Goal: Book appointment/travel/reservation

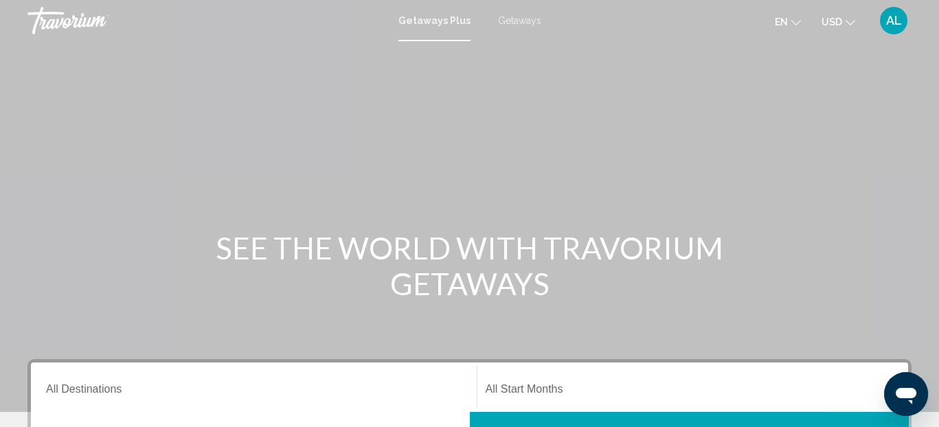
click at [844, 24] on button "USD USD ($) MXN (Mex$) CAD (Can$) GBP (£) EUR (€) AUD (A$) NZD (NZ$) CNY (CN¥)" at bounding box center [839, 22] width 34 height 20
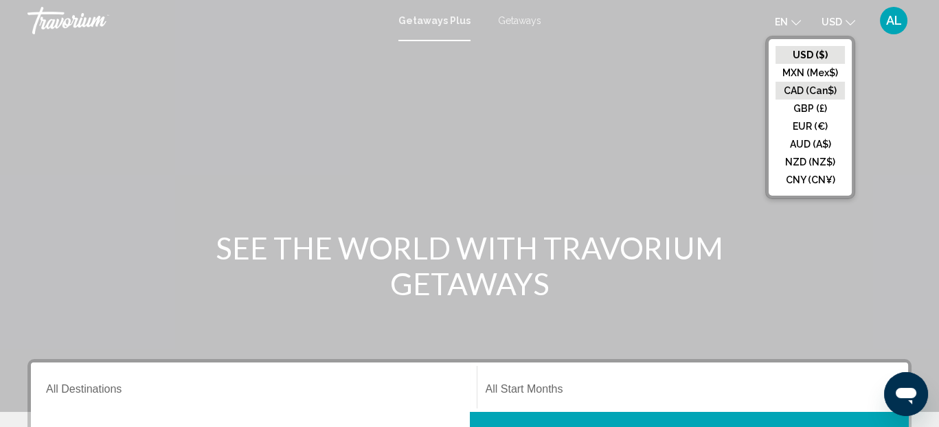
click at [817, 83] on button "CAD (Can$)" at bounding box center [810, 91] width 69 height 18
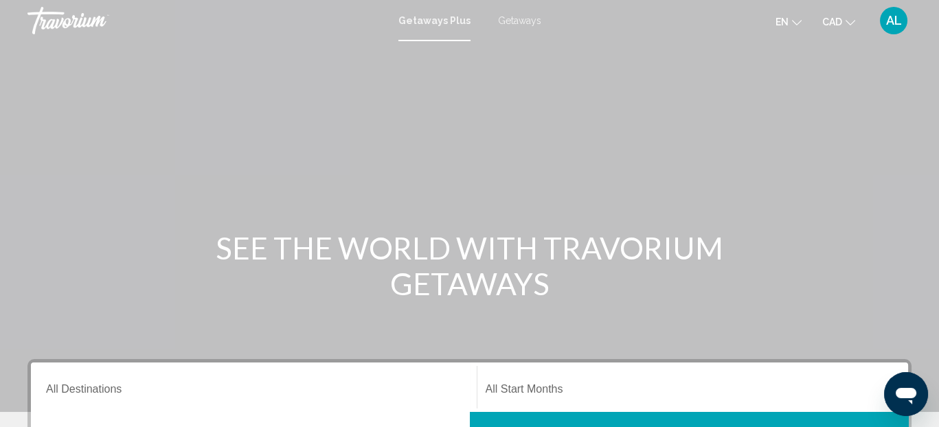
click at [782, 19] on span "en" at bounding box center [782, 21] width 13 height 11
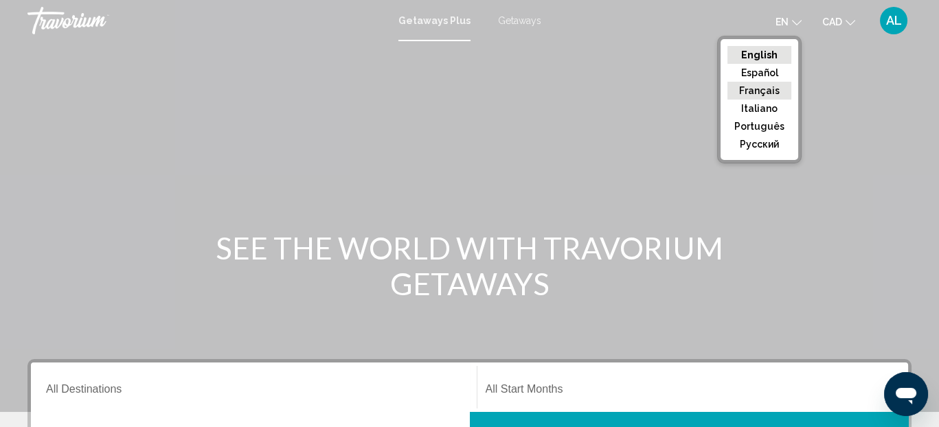
click at [772, 93] on button "Français" at bounding box center [760, 91] width 64 height 18
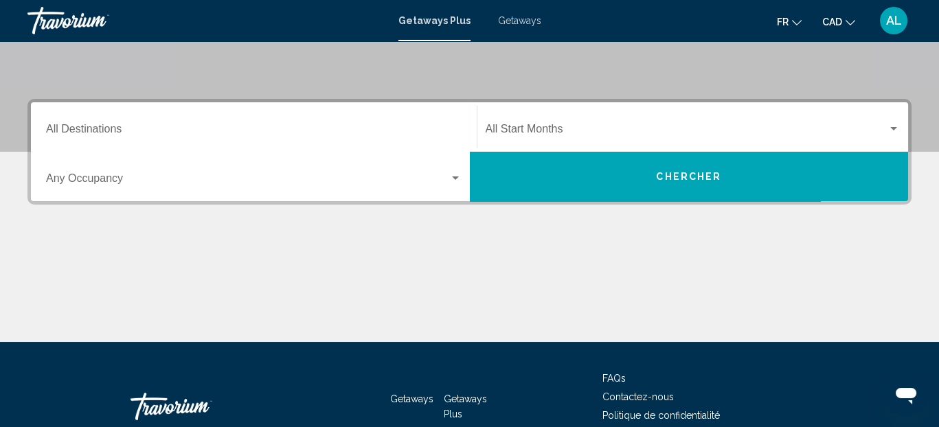
scroll to position [204, 0]
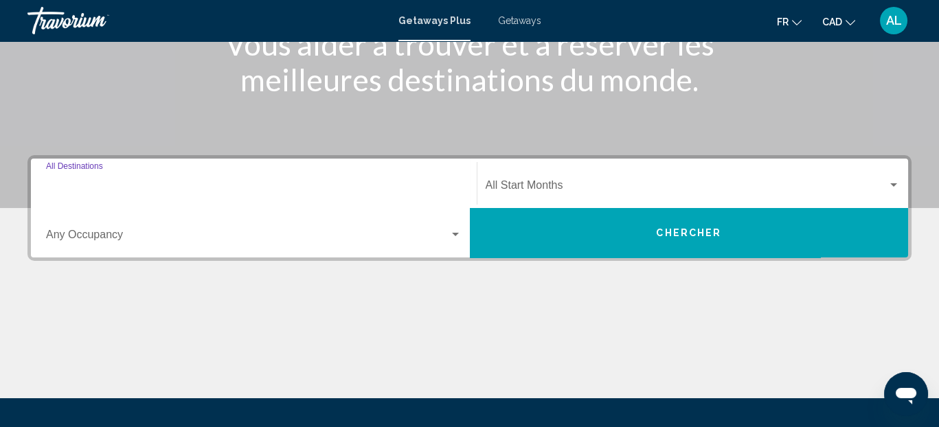
click at [128, 182] on input "Destination All Destinations" at bounding box center [254, 188] width 416 height 12
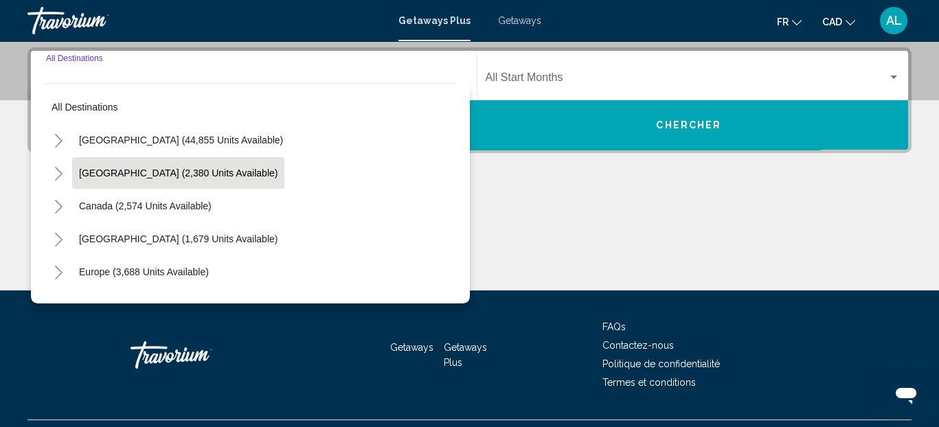
scroll to position [314, 0]
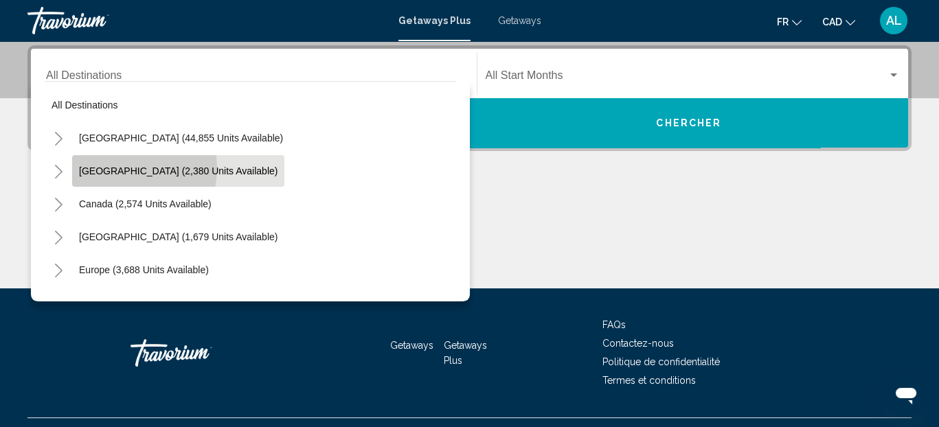
click at [122, 167] on span "[GEOGRAPHIC_DATA] (2,380 units available)" at bounding box center [178, 171] width 199 height 11
type input "**********"
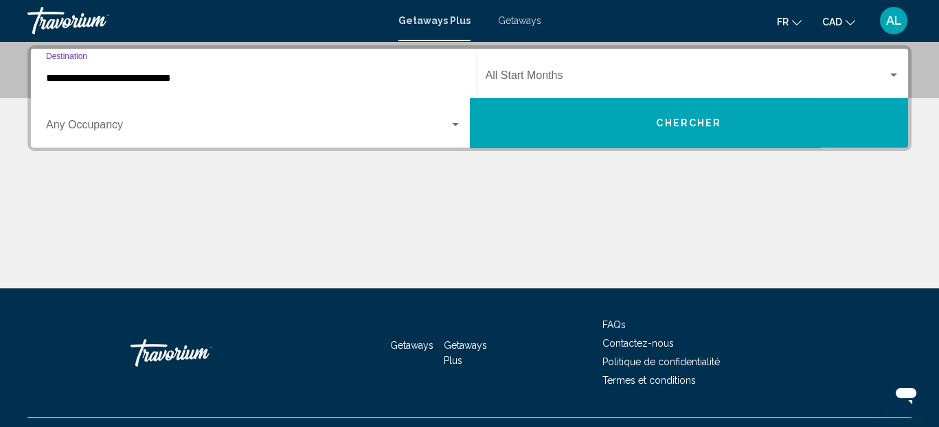
click at [153, 123] on span "Search widget" at bounding box center [247, 128] width 403 height 12
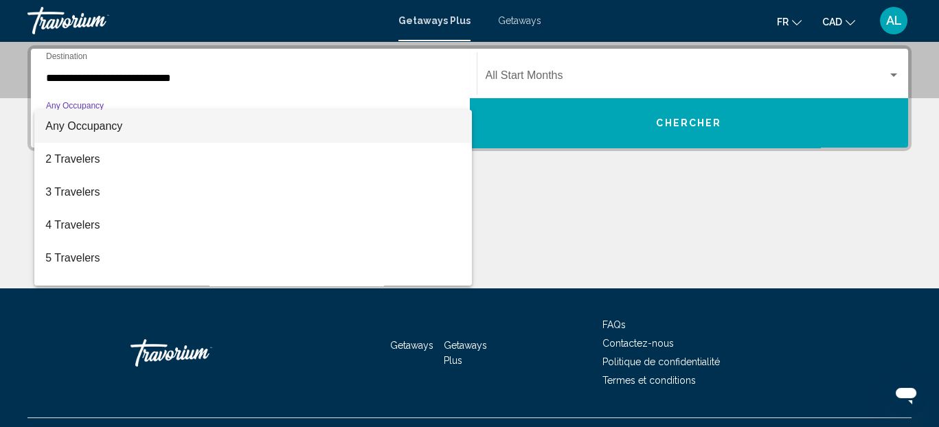
click at [682, 194] on div at bounding box center [469, 213] width 939 height 427
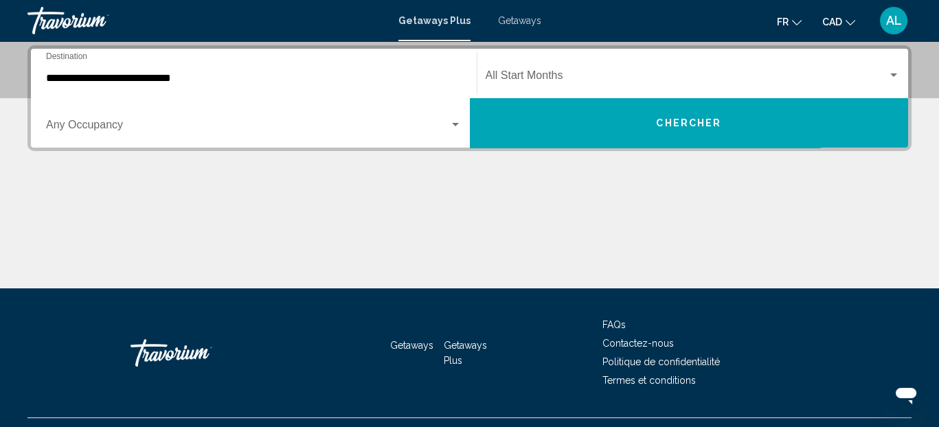
click at [654, 129] on button "Chercher" at bounding box center [689, 122] width 439 height 49
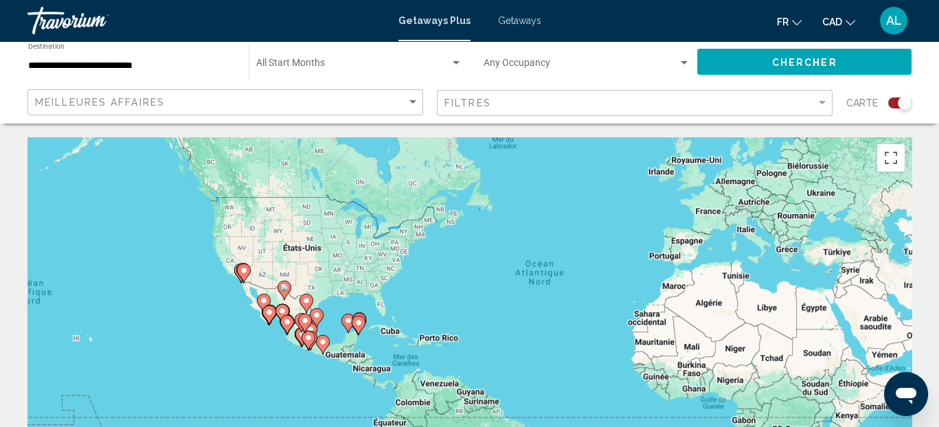
drag, startPoint x: 235, startPoint y: 348, endPoint x: 348, endPoint y: 299, distance: 123.0
click at [348, 299] on div "Pour activer le glissement avec le clavier, appuyez sur Alt+Entrée. Une fois ce…" at bounding box center [469, 343] width 884 height 412
click at [264, 300] on image "Main content" at bounding box center [264, 301] width 8 height 8
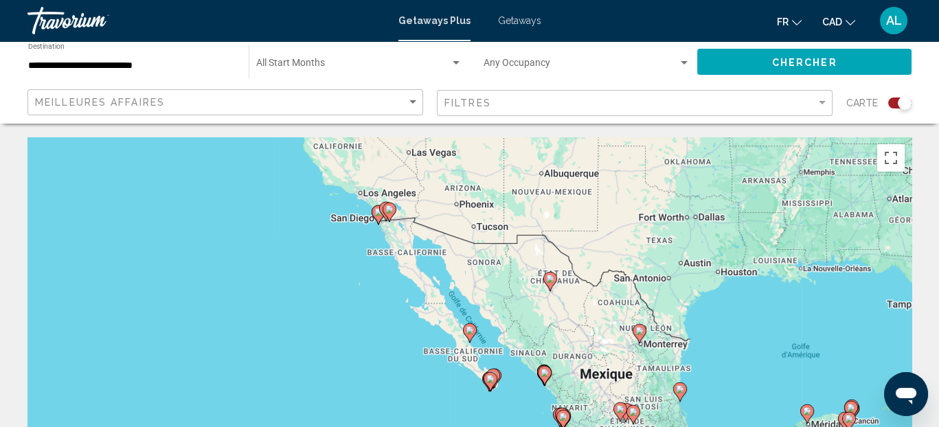
click at [488, 380] on image "Main content" at bounding box center [490, 379] width 8 height 8
type input "**********"
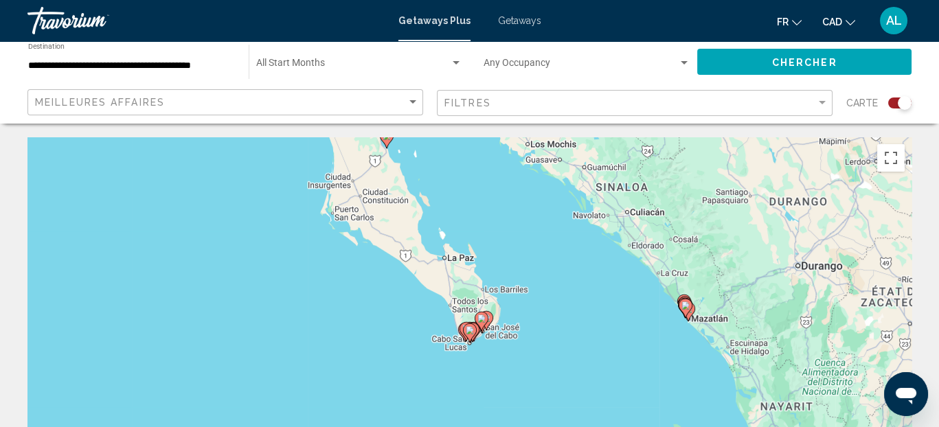
click at [475, 331] on icon "Main content" at bounding box center [470, 333] width 14 height 19
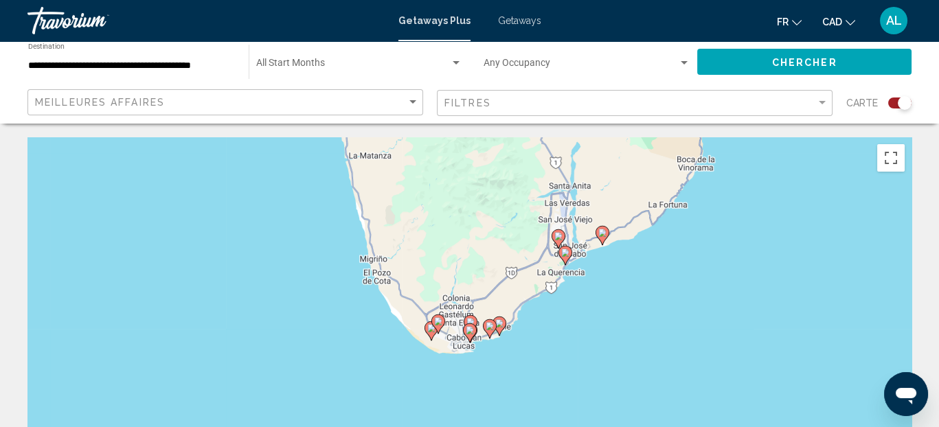
click at [470, 333] on image "Main content" at bounding box center [470, 330] width 8 height 8
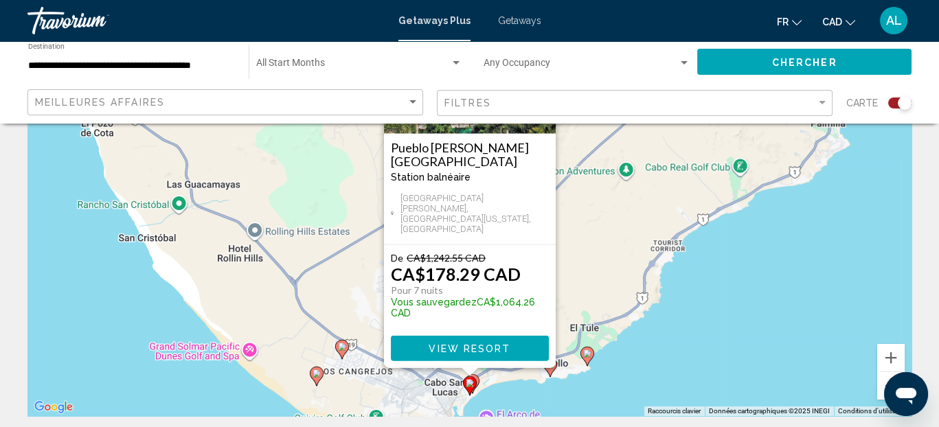
scroll to position [137, 0]
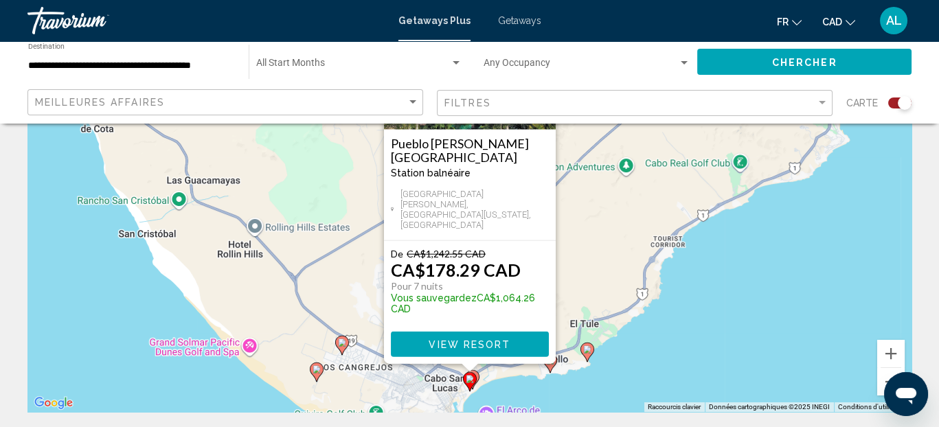
click at [478, 376] on icon "Main content" at bounding box center [472, 380] width 12 height 18
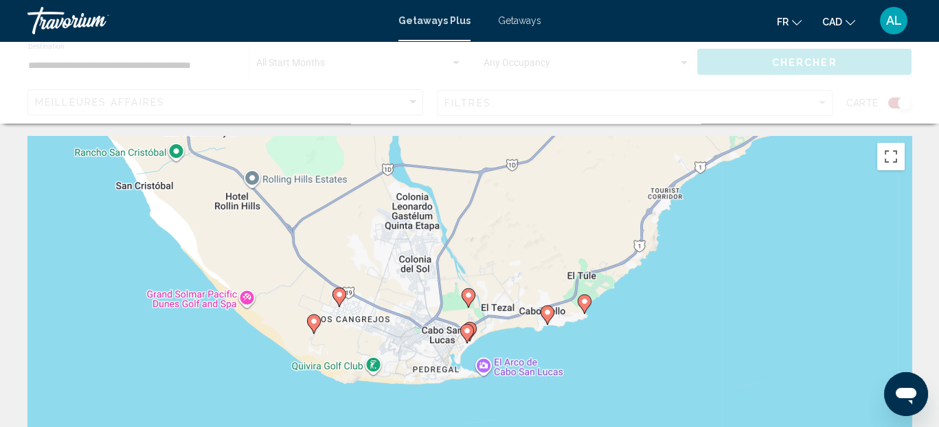
scroll to position [0, 0]
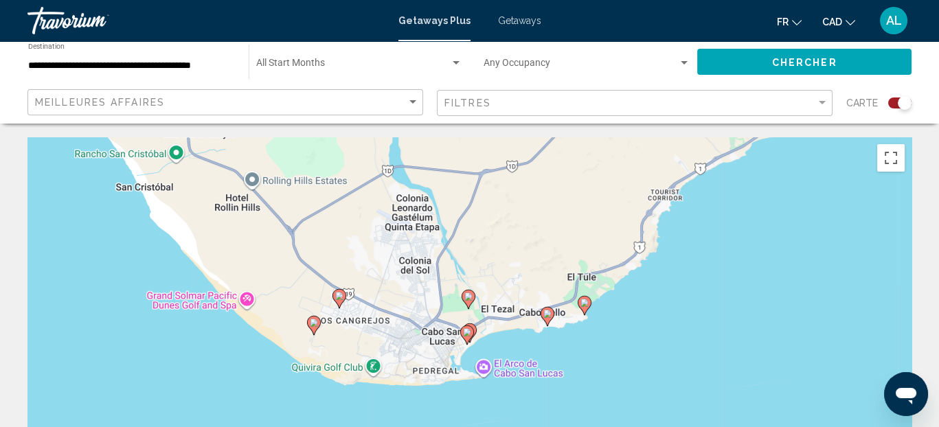
click at [473, 329] on icon "Main content" at bounding box center [469, 333] width 12 height 18
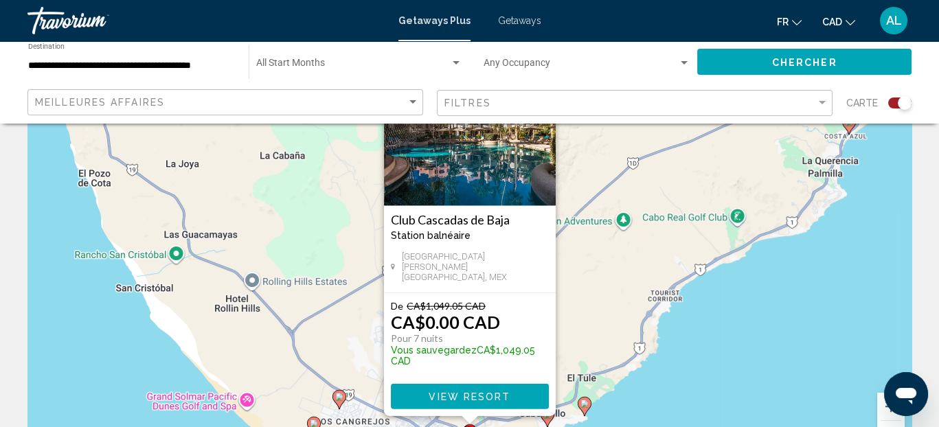
scroll to position [137, 0]
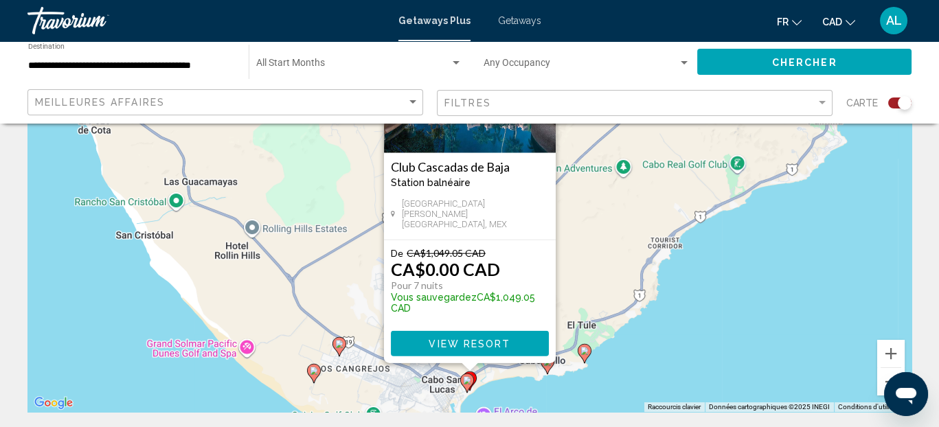
click at [315, 369] on image "Main content" at bounding box center [314, 371] width 8 height 8
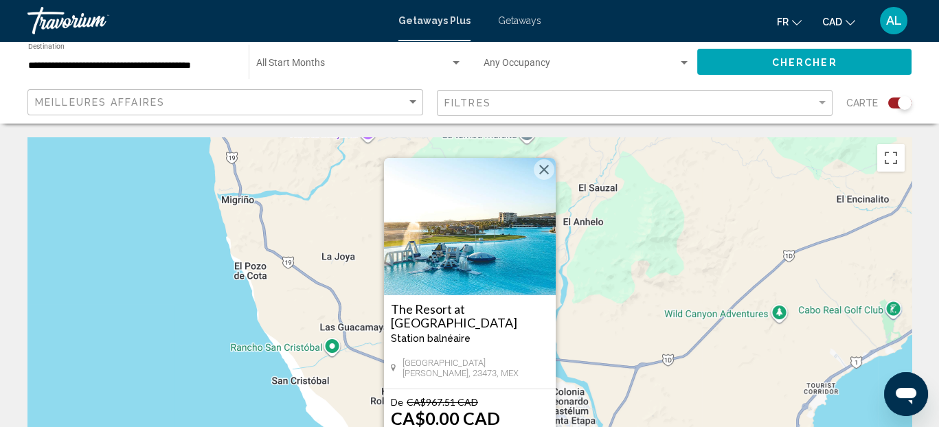
scroll to position [69, 0]
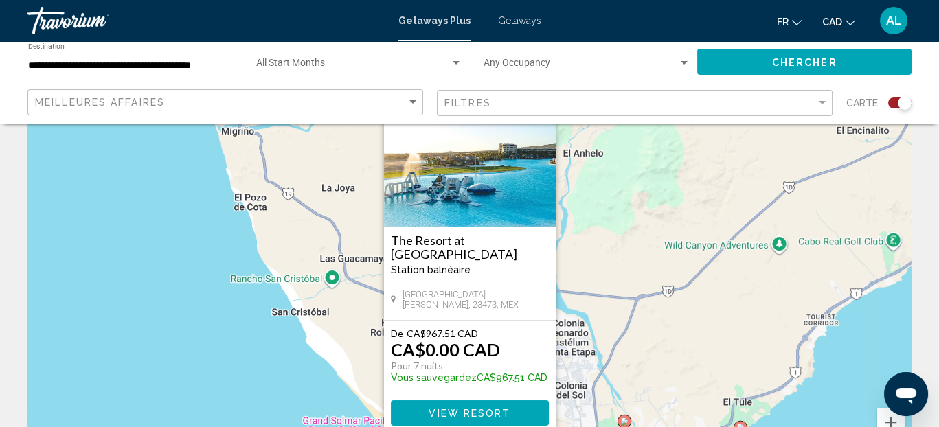
click at [266, 339] on div "Pour naviguer, appuyez sur les touches fléchées. Pour activer le glissement ave…" at bounding box center [469, 275] width 884 height 412
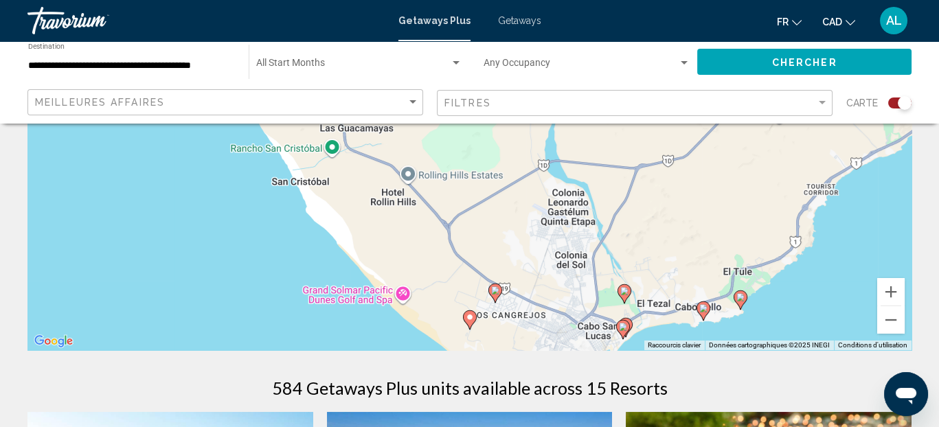
scroll to position [206, 0]
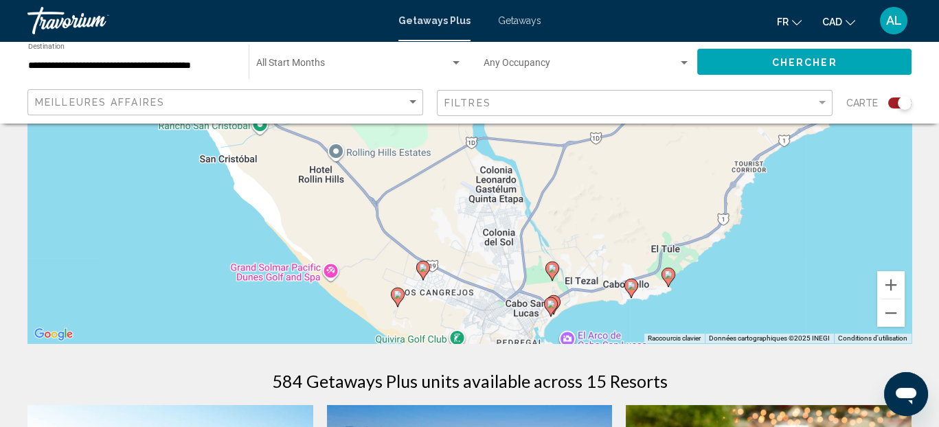
drag, startPoint x: 489, startPoint y: 276, endPoint x: 478, endPoint y: 274, distance: 11.2
click at [478, 274] on div "Pour activer le glissement avec le clavier, appuyez sur Alt+Entrée. Une fois ce…" at bounding box center [469, 137] width 884 height 412
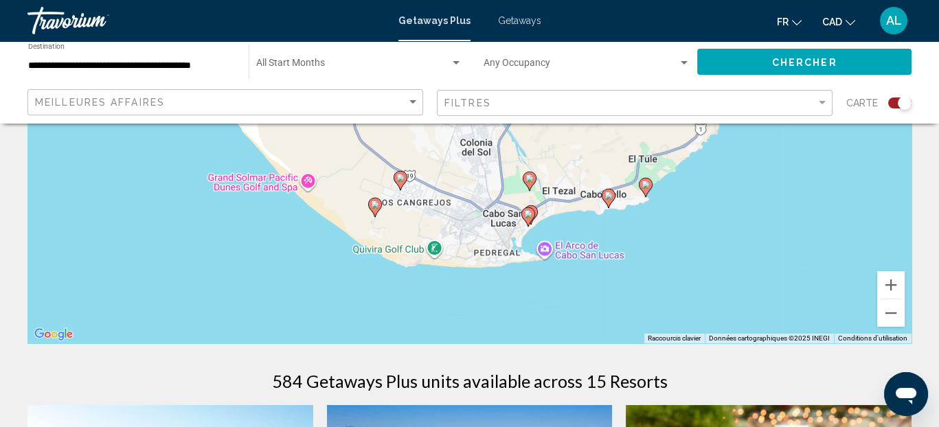
drag, startPoint x: 560, startPoint y: 264, endPoint x: 552, endPoint y: 196, distance: 67.7
click at [552, 196] on div "Pour activer le glissement avec le clavier, appuyez sur Alt+Entrée. Une fois ce…" at bounding box center [469, 137] width 884 height 412
click at [607, 201] on icon "Main content" at bounding box center [608, 199] width 12 height 18
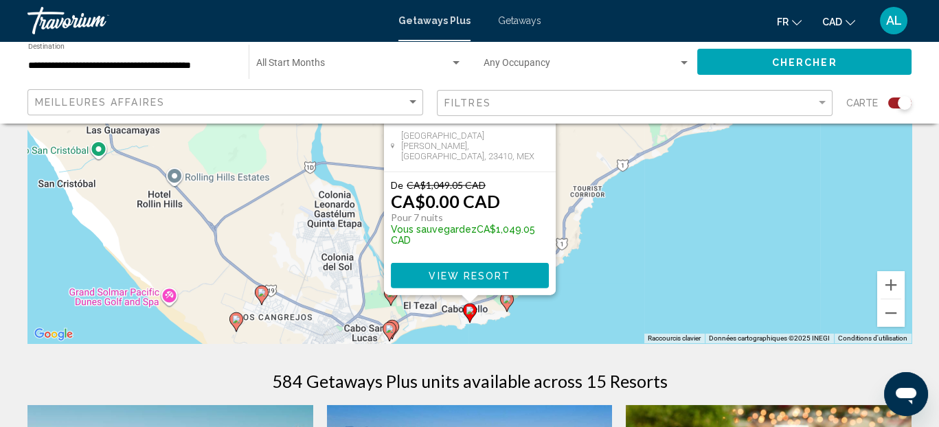
click at [662, 258] on div "Pour activer le glissement avec le clavier, appuyez sur Alt+Entrée. Une fois ce…" at bounding box center [469, 137] width 884 height 412
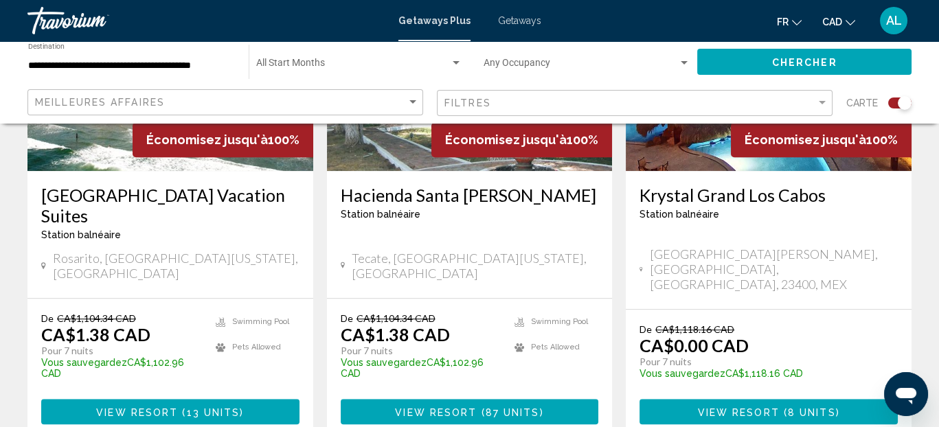
scroll to position [2269, 0]
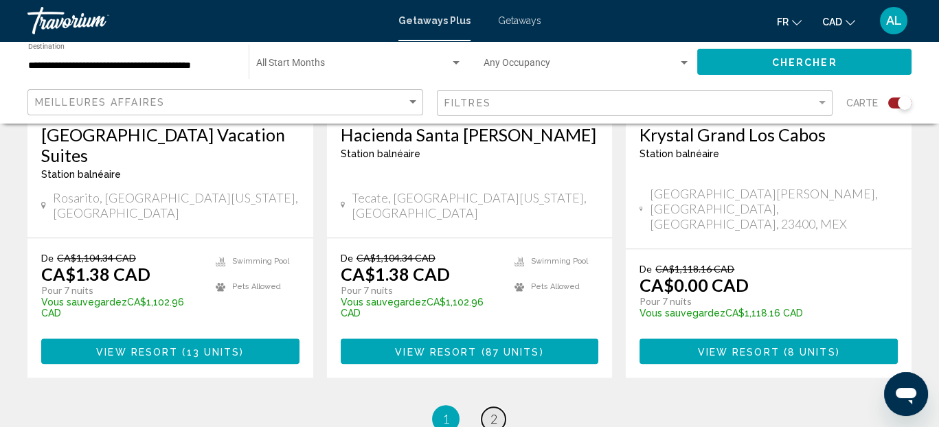
click at [503, 407] on link "page 2" at bounding box center [494, 419] width 24 height 24
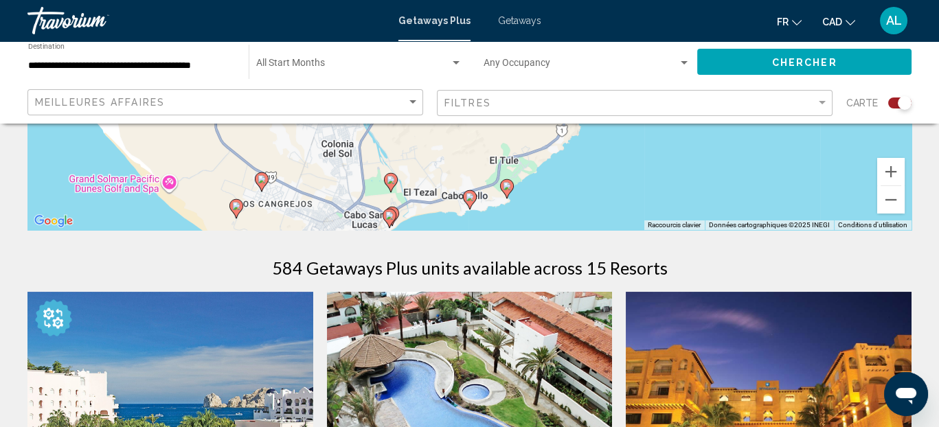
scroll to position [457, 0]
